Goal: Transaction & Acquisition: Purchase product/service

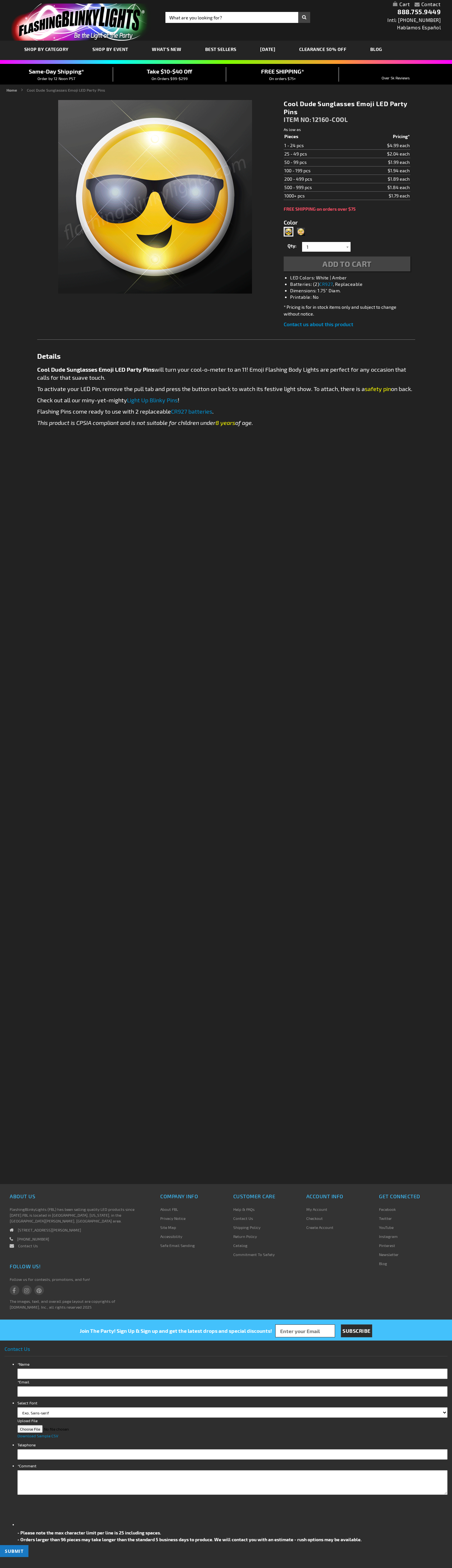
type input "5689"
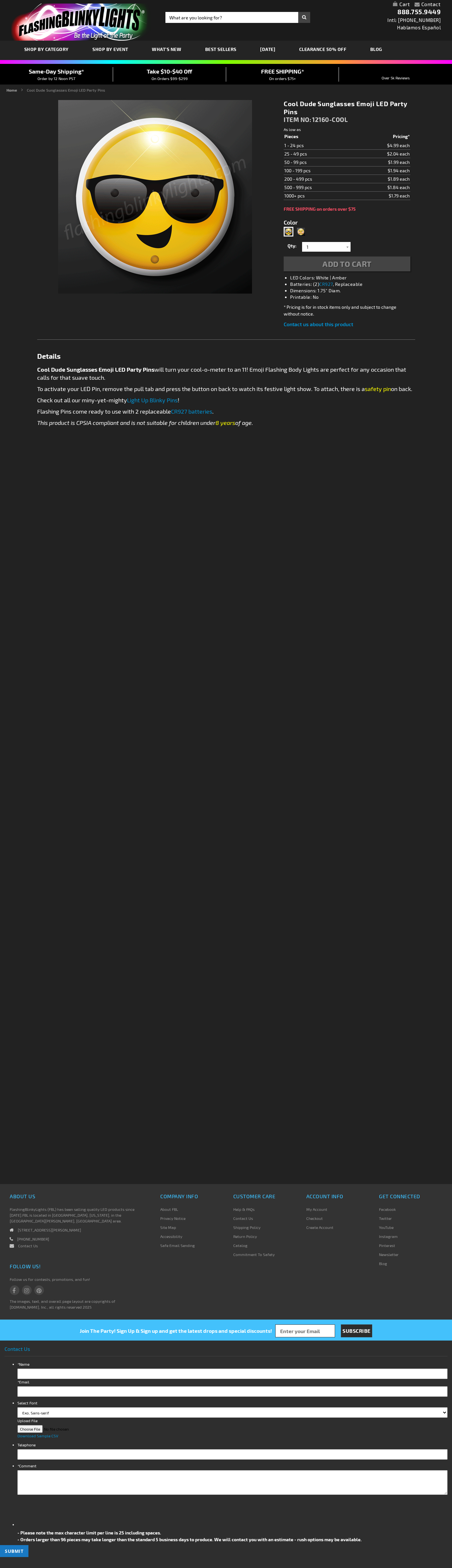
type input "5689"
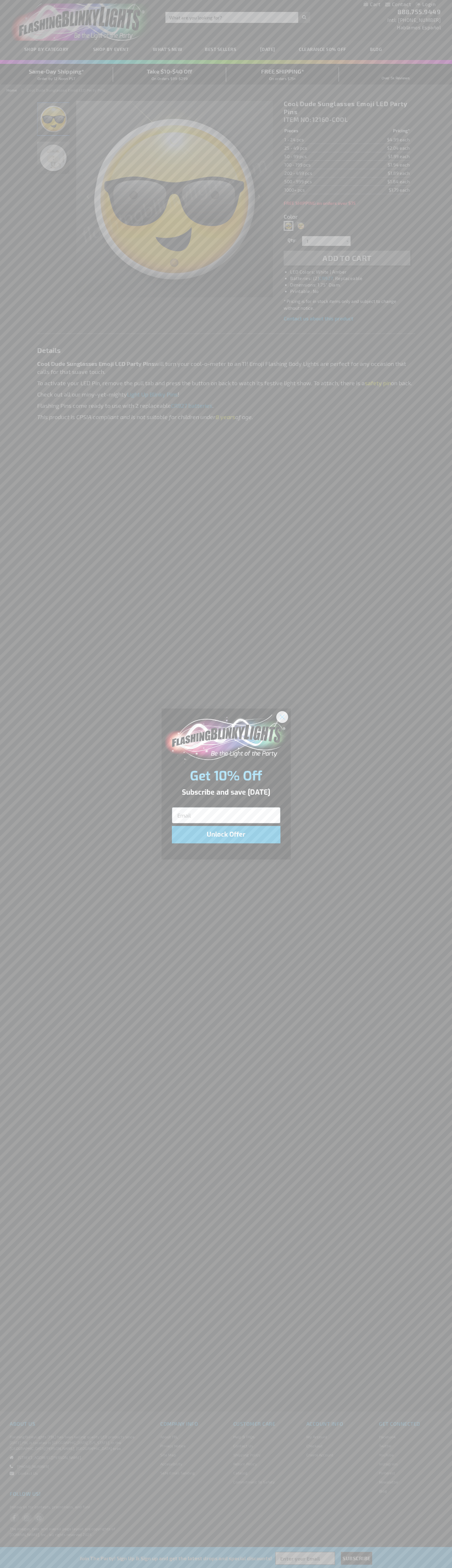
click at [282, 716] on icon "Close dialog" at bounding box center [281, 716] width 4 height 4
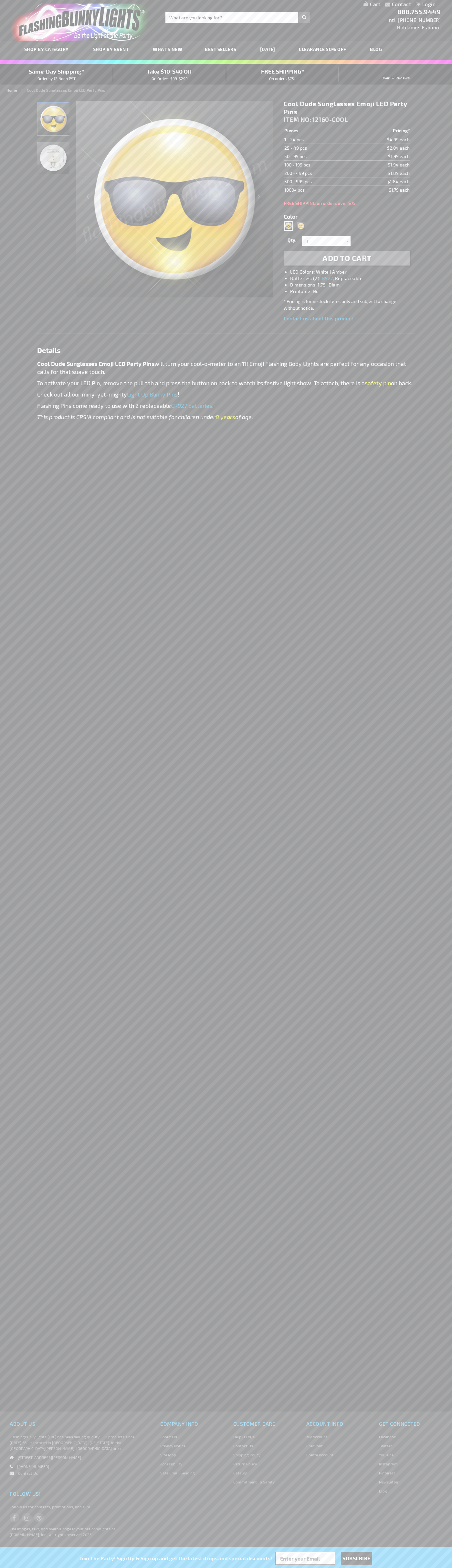
click at [347, 258] on span "Add to Cart" at bounding box center [347, 257] width 49 height 9
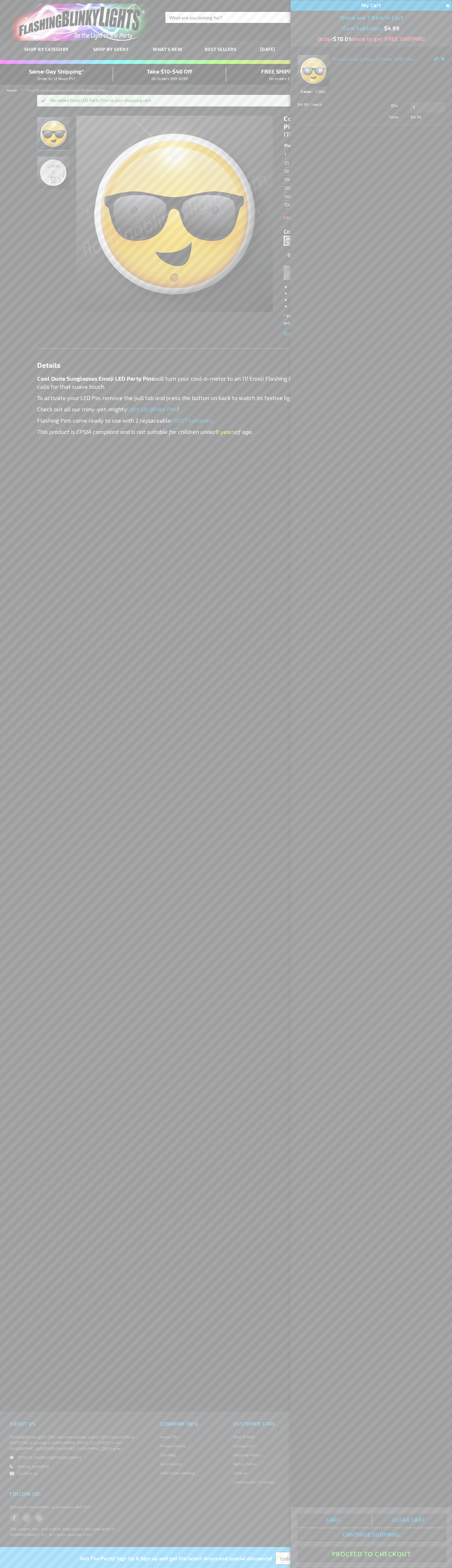
click at [371, 1554] on button "Proceed To Checkout" at bounding box center [371, 1554] width 148 height 15
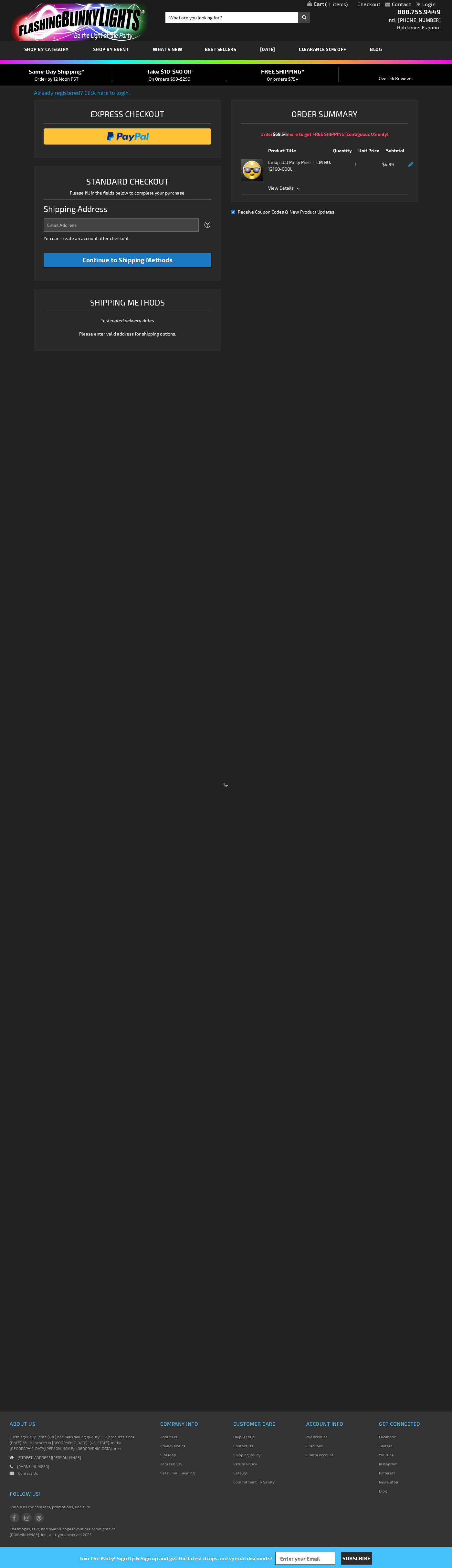
select select "US"
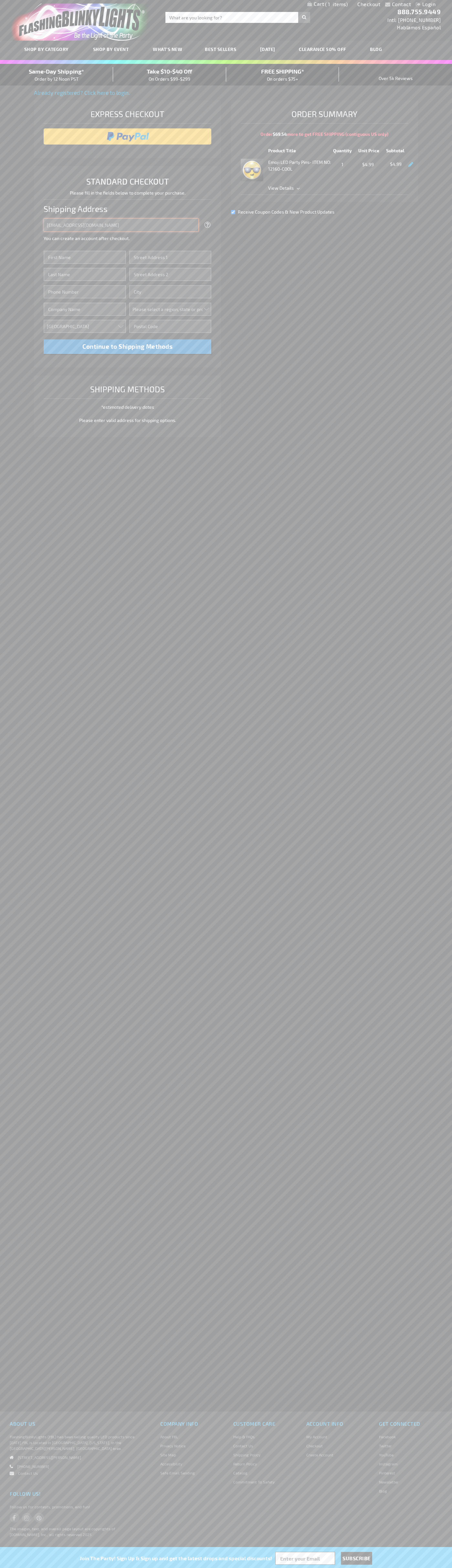
type input "johnsmith005@storebotmail.joonix.net"
type input "John"
type input "1600 Amphitheatre Parkway"
type input "First floor"
type input "mountain view"
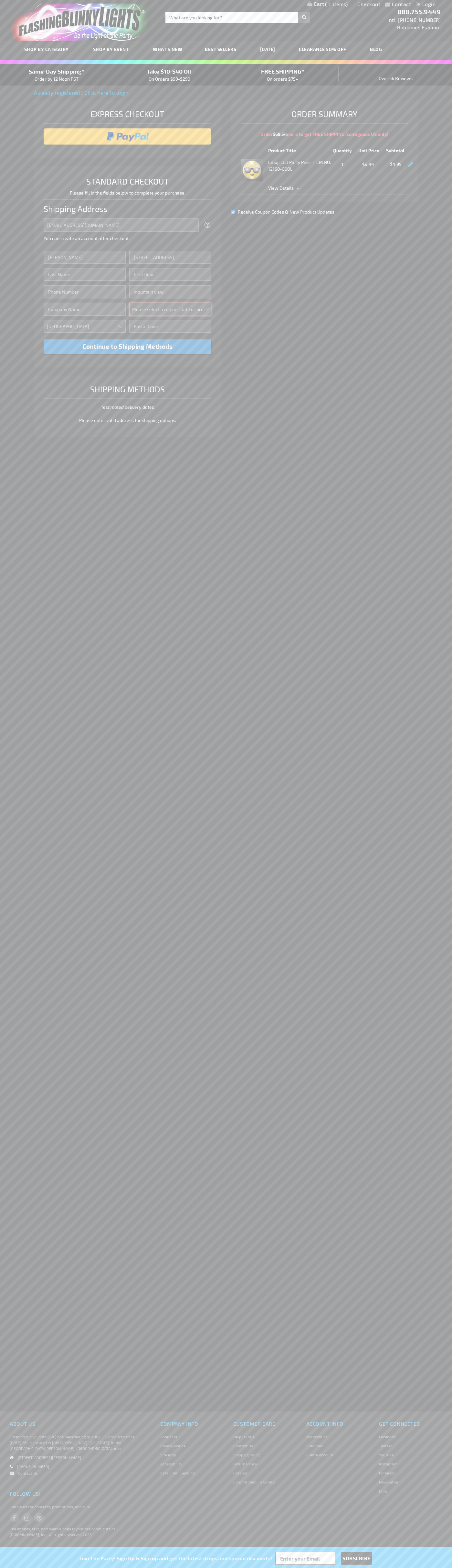
select select "12"
type input "94043"
type input "Smith"
type input "6502530000"
type input "John Smith"
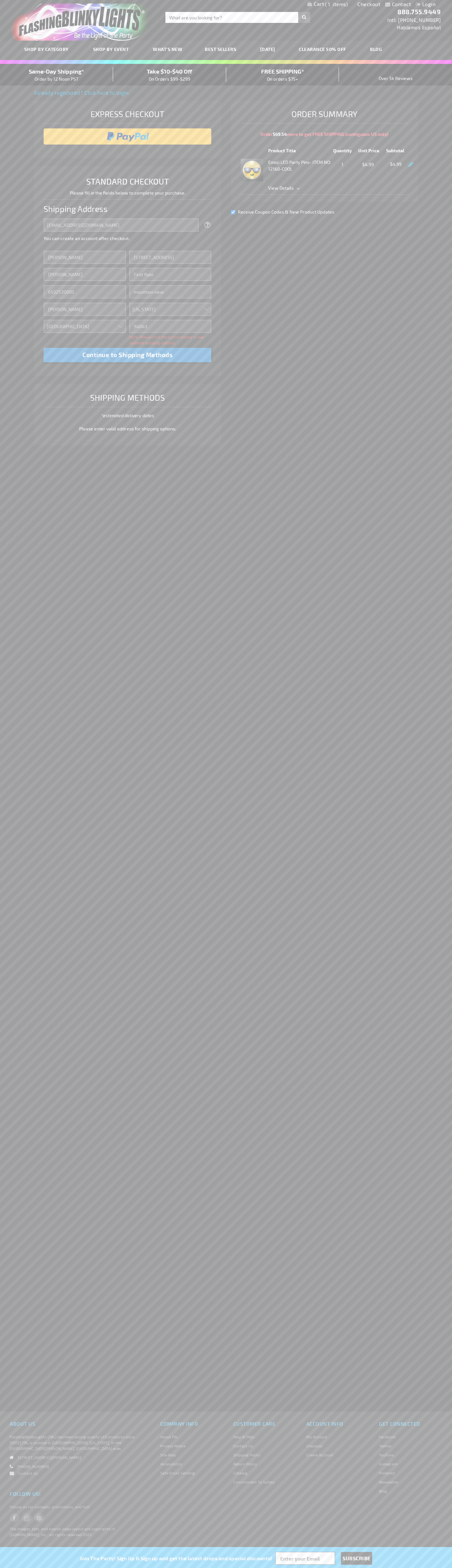
click at [57, 75] on div "Same-Day Shipping* Order by 12 Noon PST" at bounding box center [57, 74] width 113 height 15
click at [127, 136] on input "image" at bounding box center [127, 136] width 161 height 13
